Goal: Information Seeking & Learning: Compare options

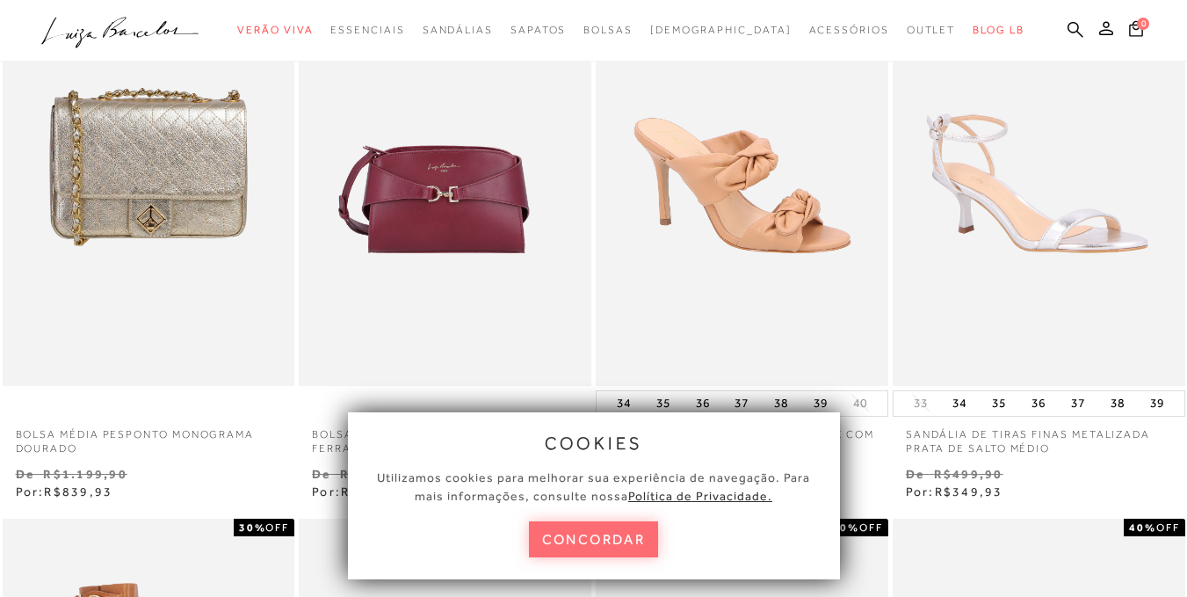
click at [570, 539] on button "concordar" at bounding box center [594, 539] width 130 height 36
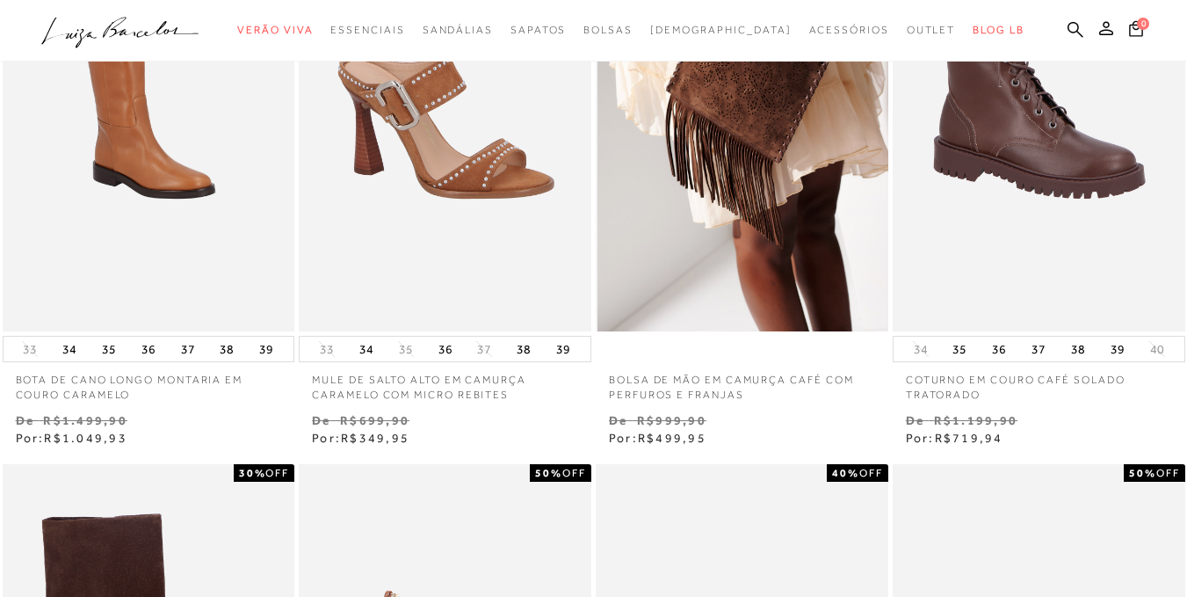
scroll to position [791, 0]
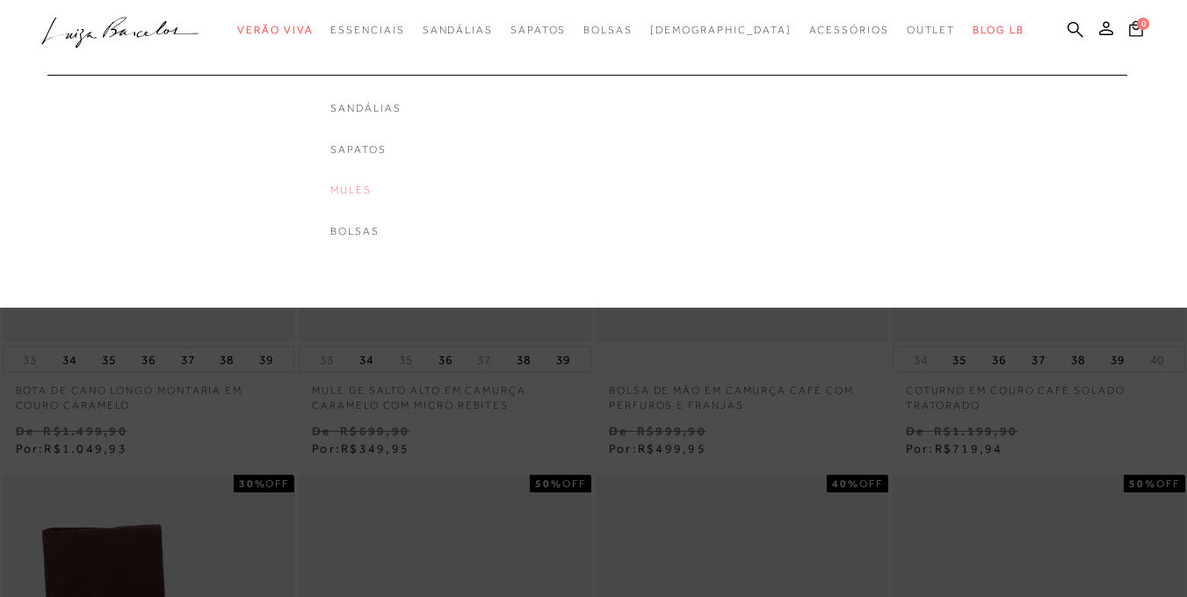
click at [382, 193] on link "Mules" at bounding box center [365, 190] width 70 height 15
click at [382, 193] on div at bounding box center [593, 154] width 1187 height 308
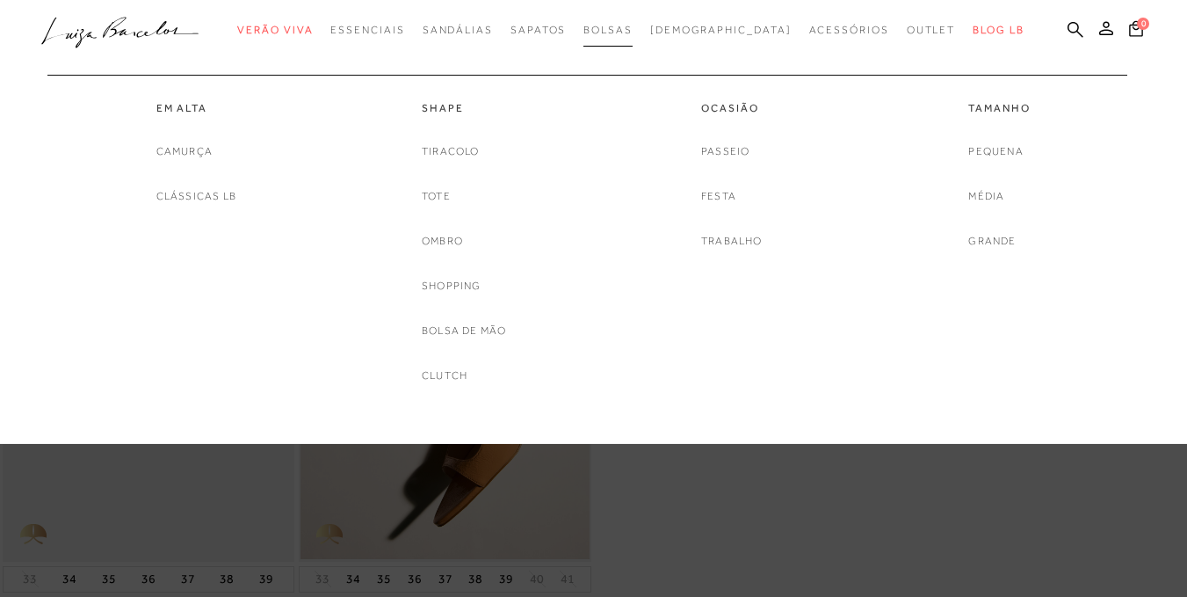
click at [633, 33] on span "Bolsas" at bounding box center [607, 30] width 49 height 12
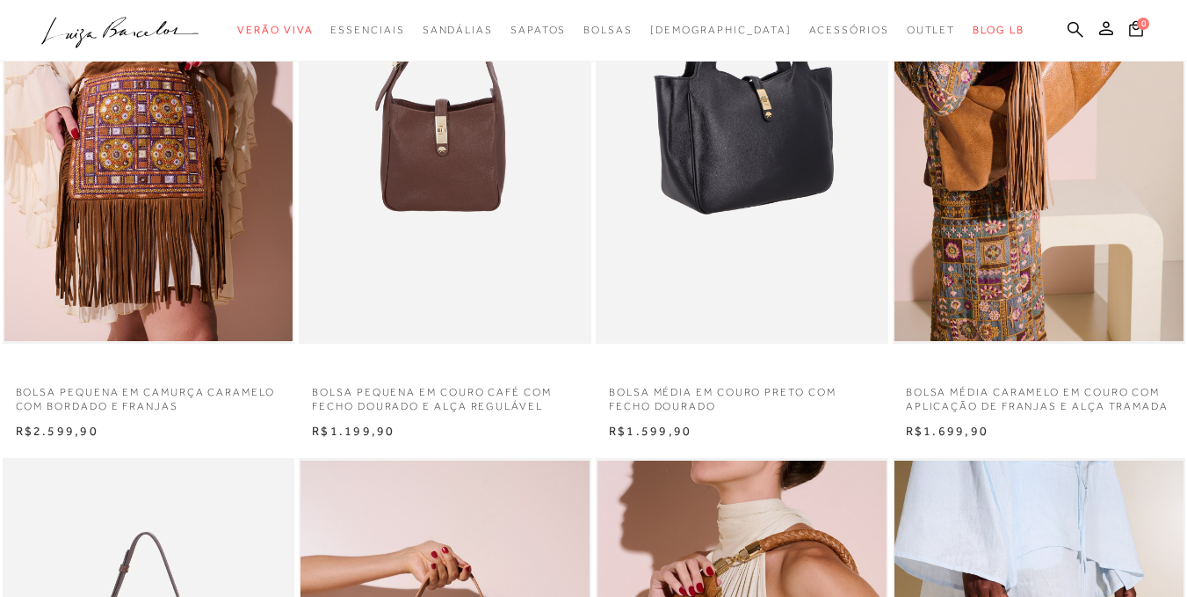
scroll to position [176, 0]
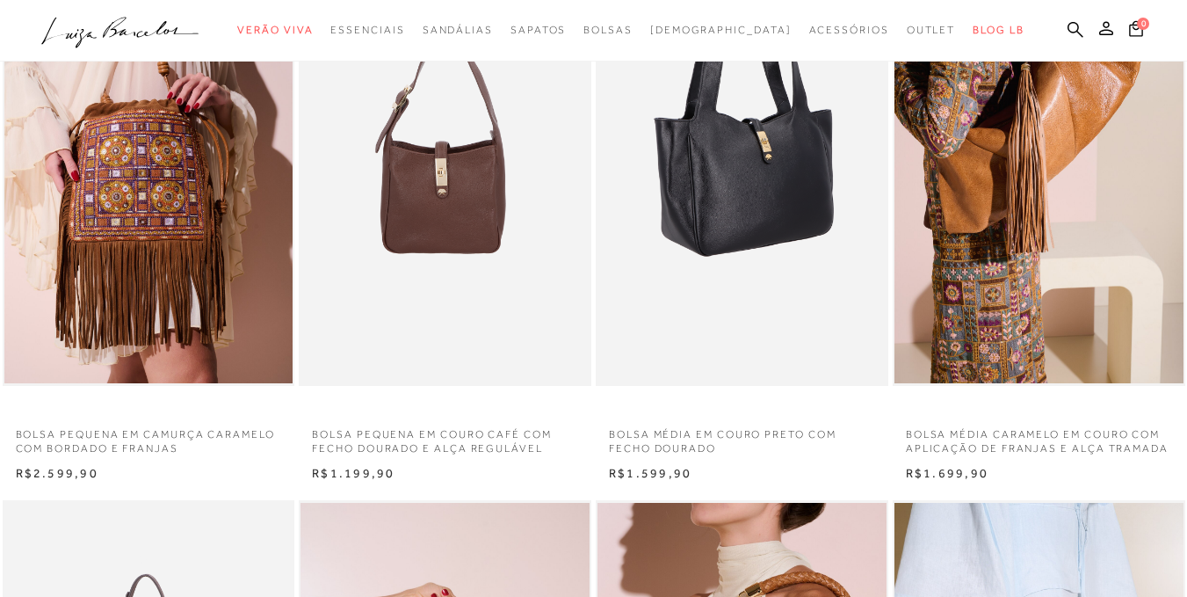
click at [760, 170] on img at bounding box center [743, 166] width 291 height 439
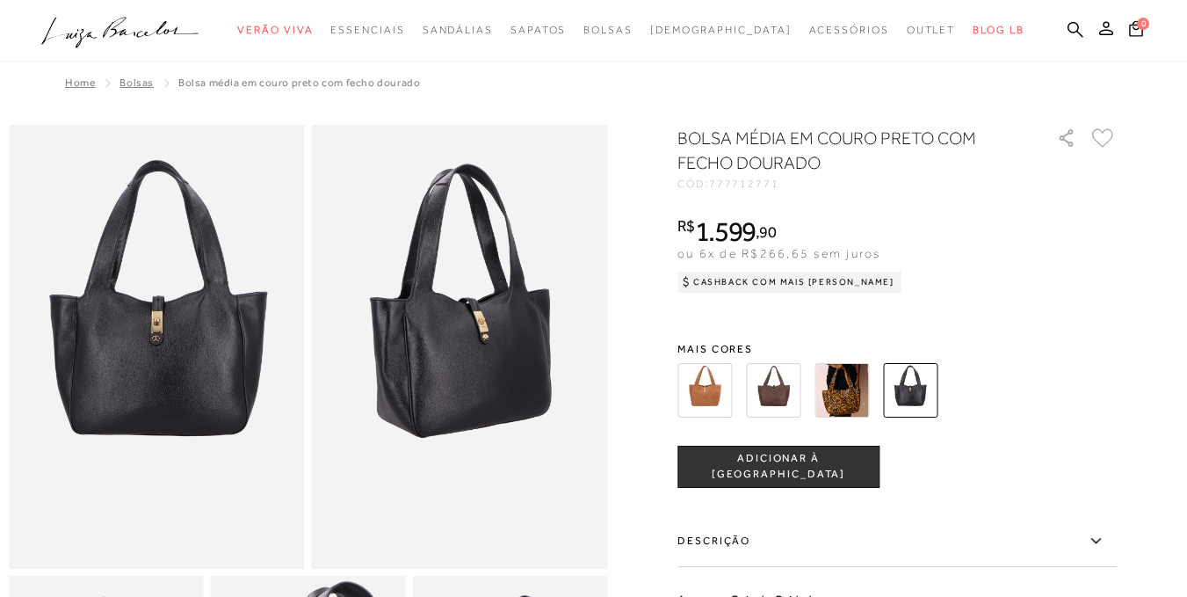
click at [783, 384] on img at bounding box center [773, 390] width 54 height 54
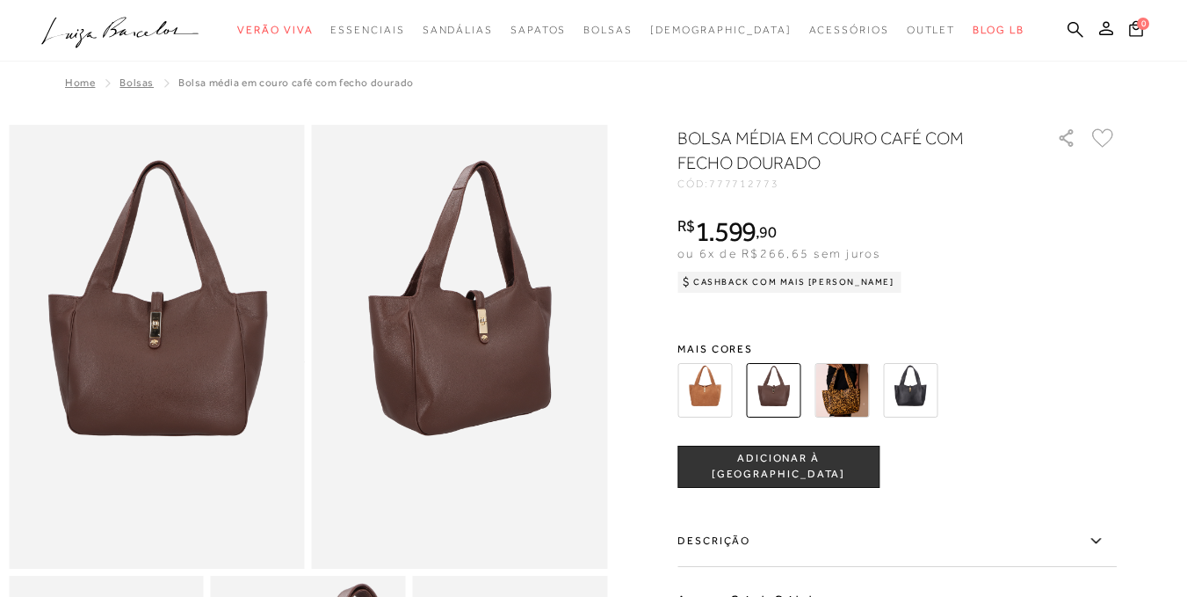
click at [839, 387] on img at bounding box center [842, 390] width 54 height 54
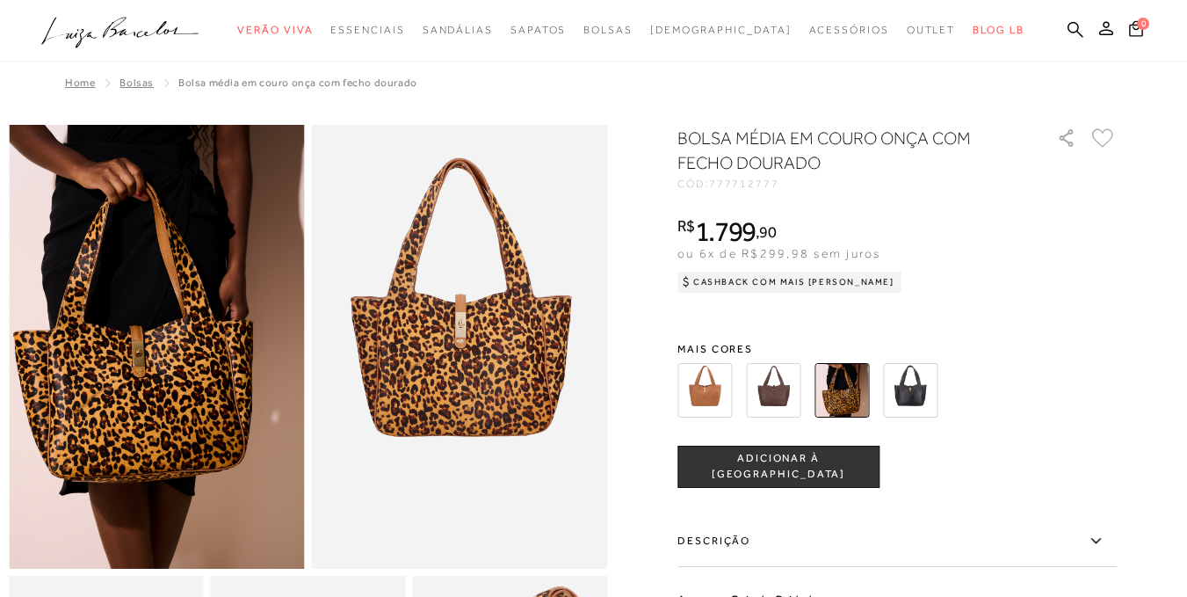
click at [931, 392] on img at bounding box center [910, 390] width 54 height 54
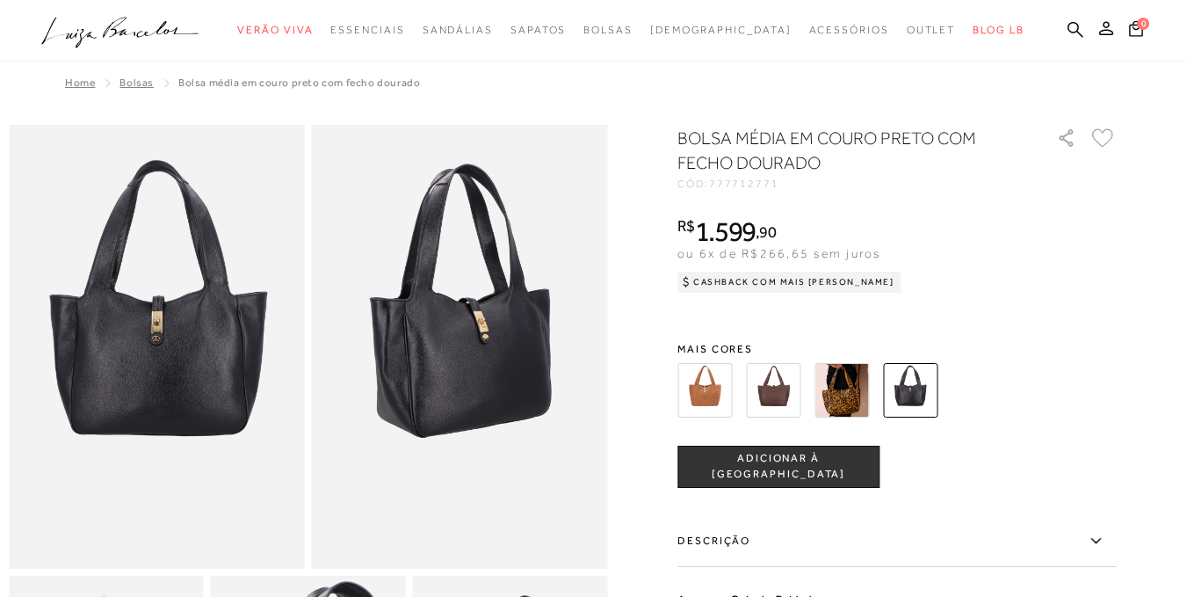
click at [780, 388] on img at bounding box center [773, 390] width 54 height 54
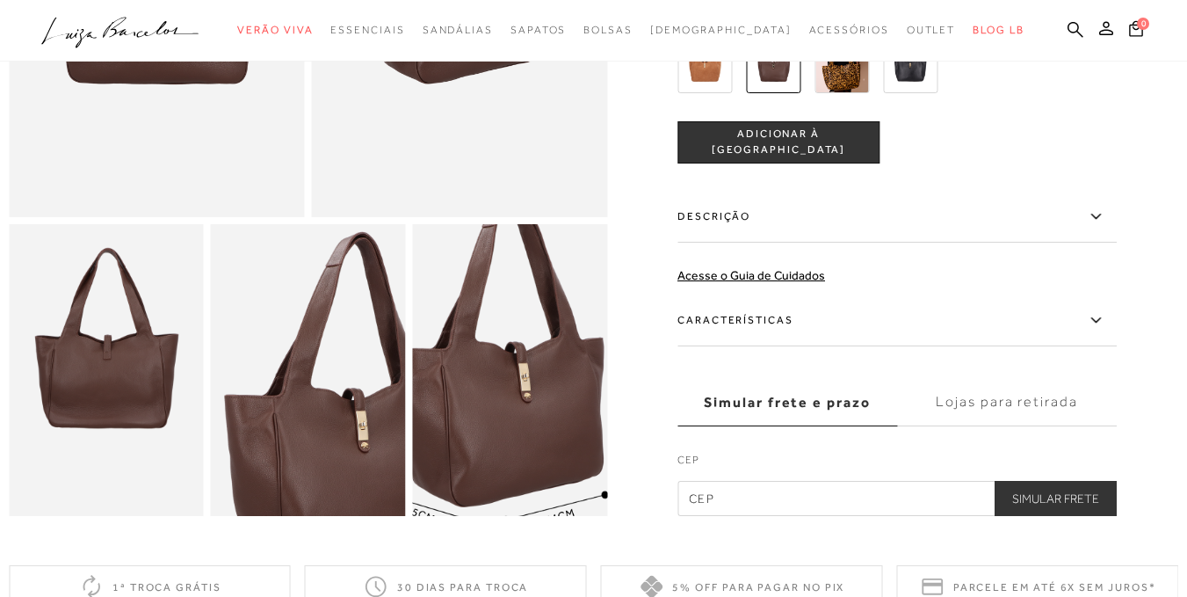
scroll to position [439, 0]
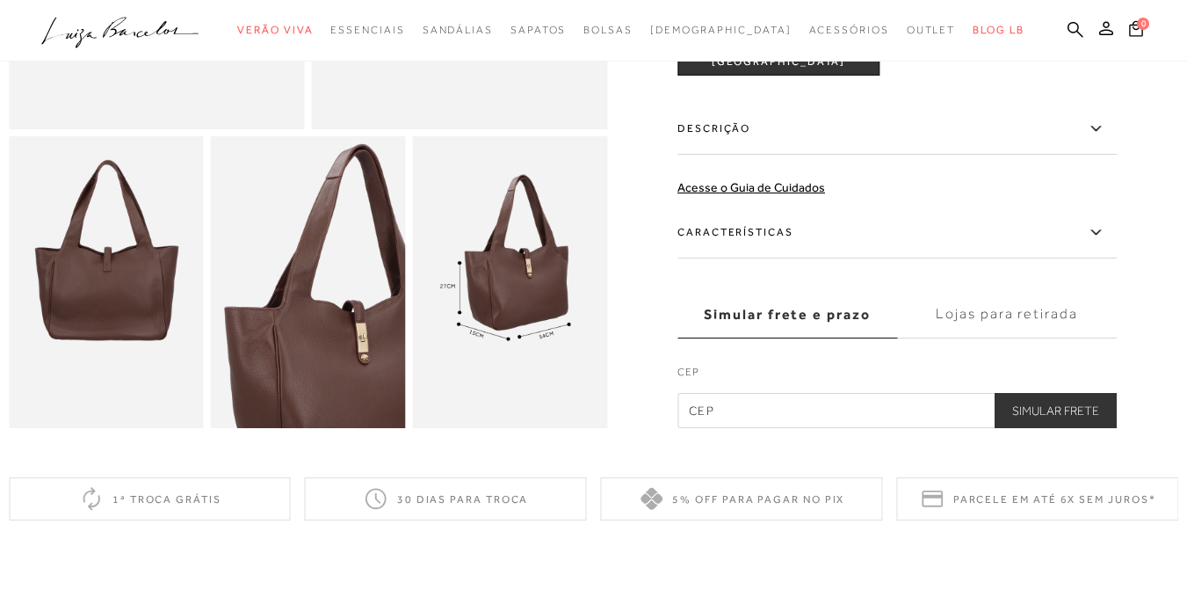
click at [737, 247] on label "Características" at bounding box center [897, 232] width 439 height 51
click at [0, 0] on input "Características" at bounding box center [0, 0] width 0 height 0
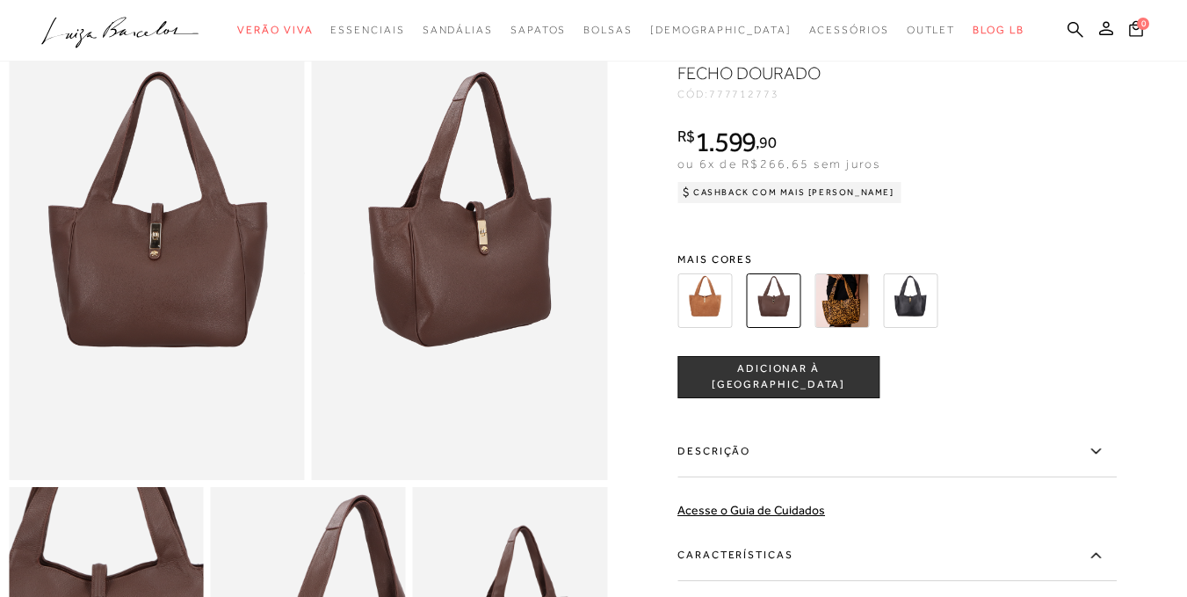
scroll to position [88, 0]
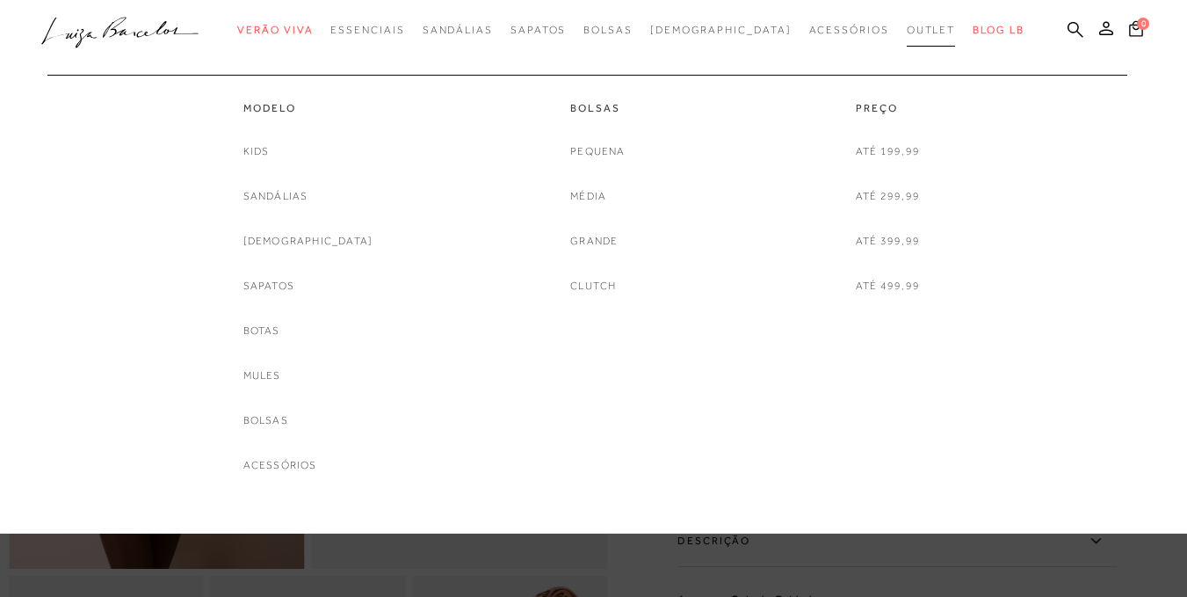
click at [907, 35] on span "Outlet" at bounding box center [931, 30] width 49 height 12
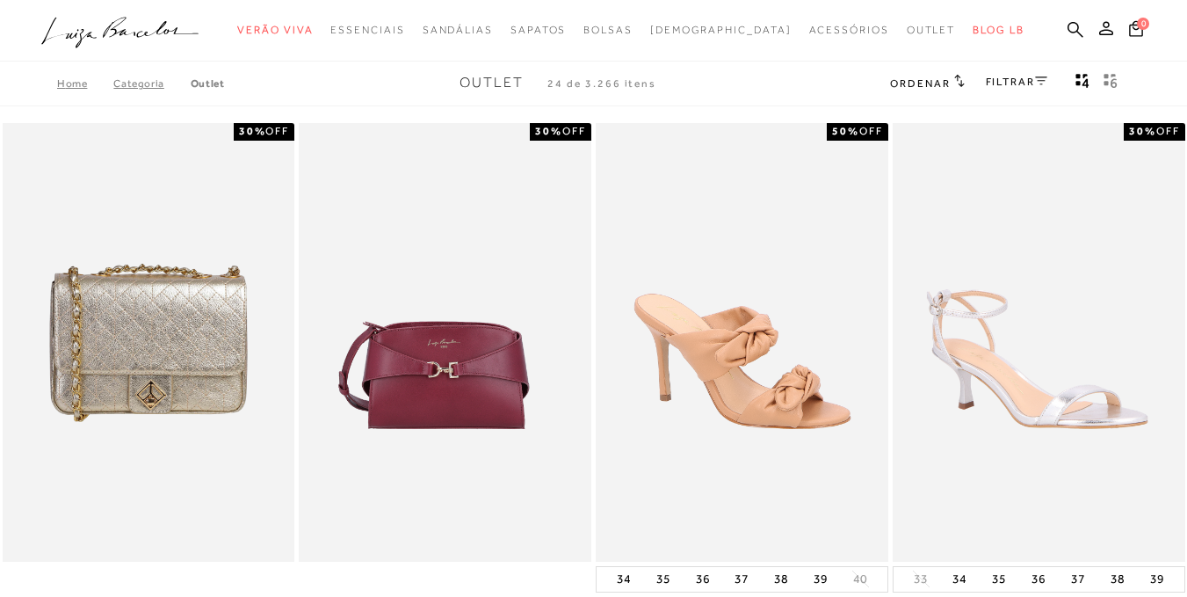
click at [918, 83] on span "Ordenar" at bounding box center [920, 83] width 60 height 12
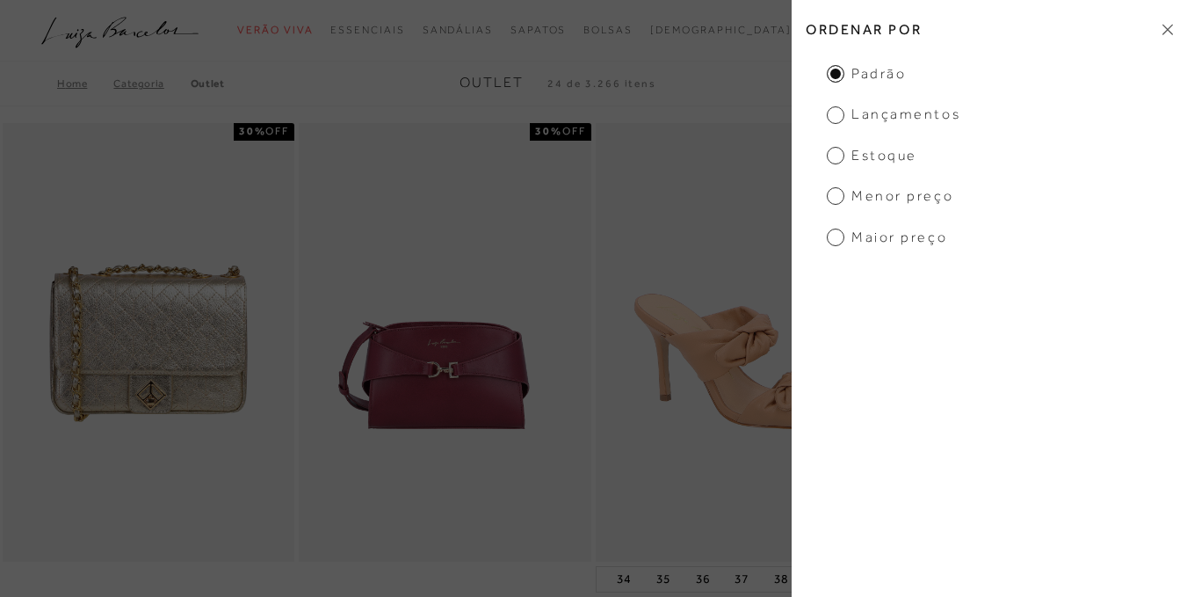
click at [1075, 185] on ul "Padrão Lançamentos [GEOGRAPHIC_DATA] Menor preço Maior preço" at bounding box center [989, 155] width 395 height 183
click at [1169, 32] on icon at bounding box center [1168, 29] width 11 height 11
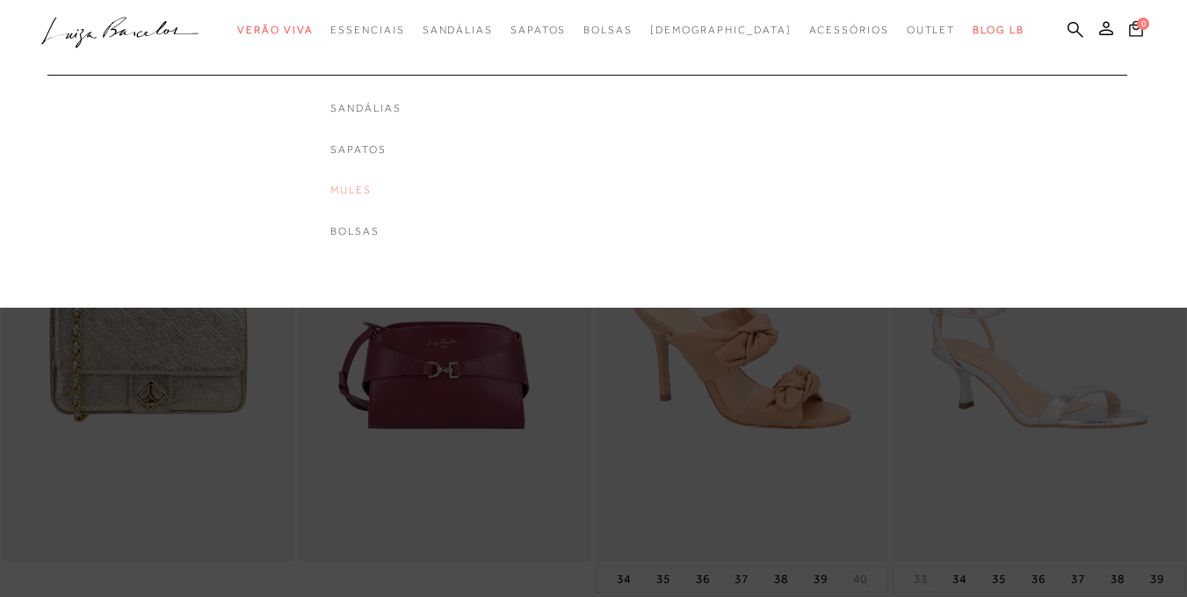
click at [390, 186] on link "Mules" at bounding box center [365, 190] width 70 height 15
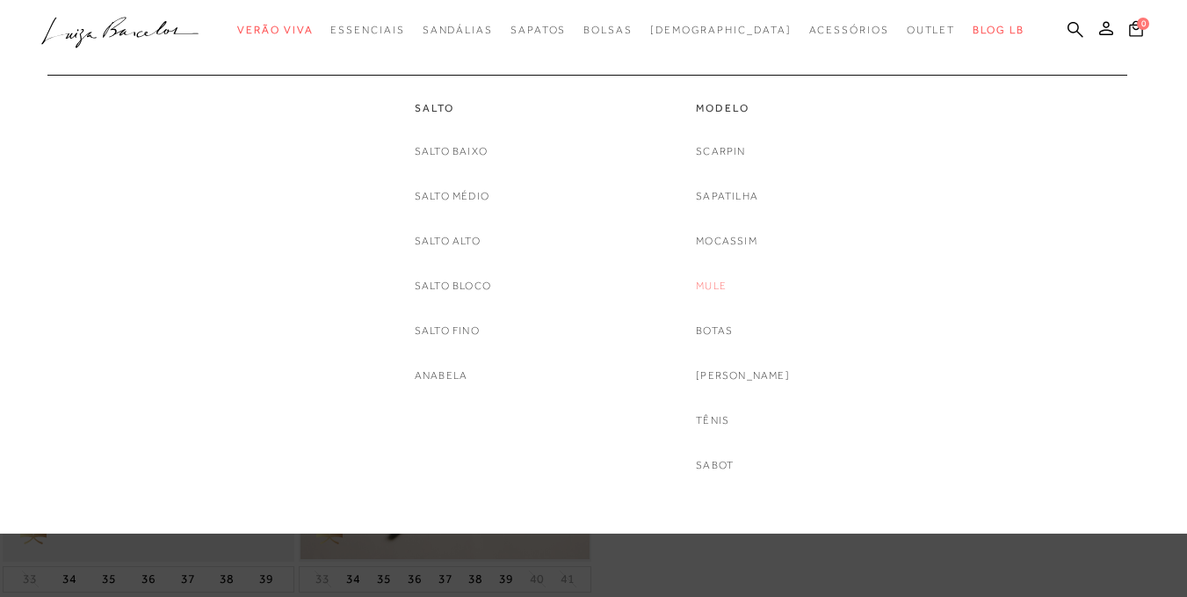
click at [715, 284] on link "Mule" at bounding box center [711, 286] width 31 height 18
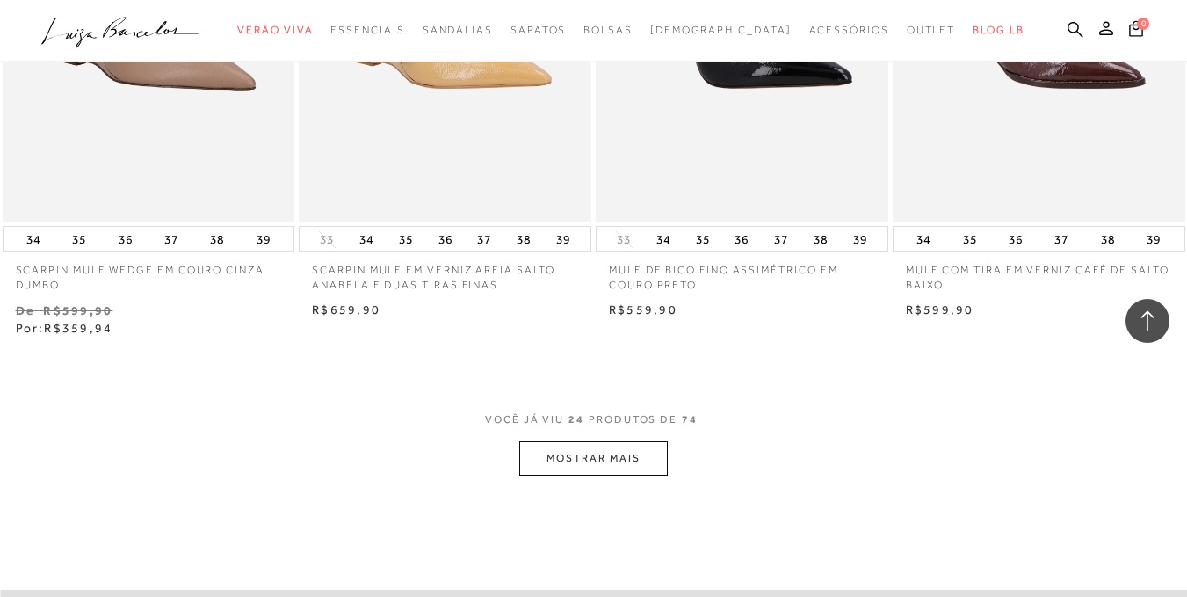
scroll to position [3251, 0]
